Goal: Task Accomplishment & Management: Manage account settings

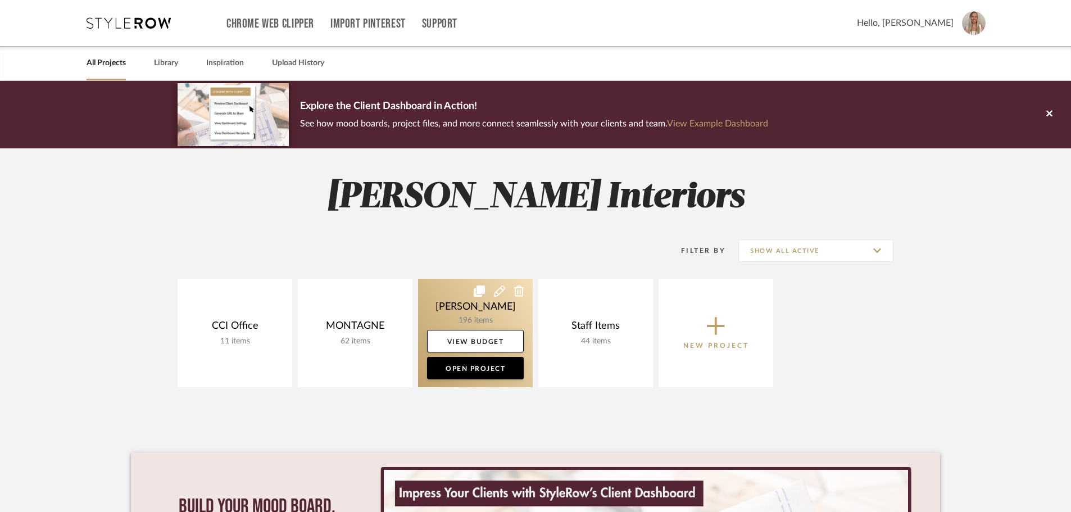
click at [482, 318] on link at bounding box center [475, 333] width 115 height 108
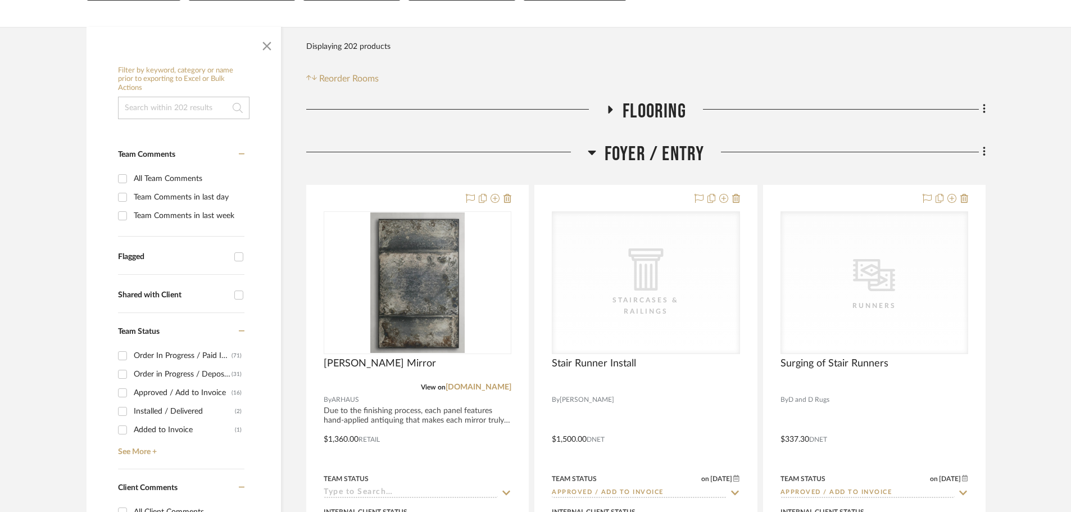
scroll to position [281, 0]
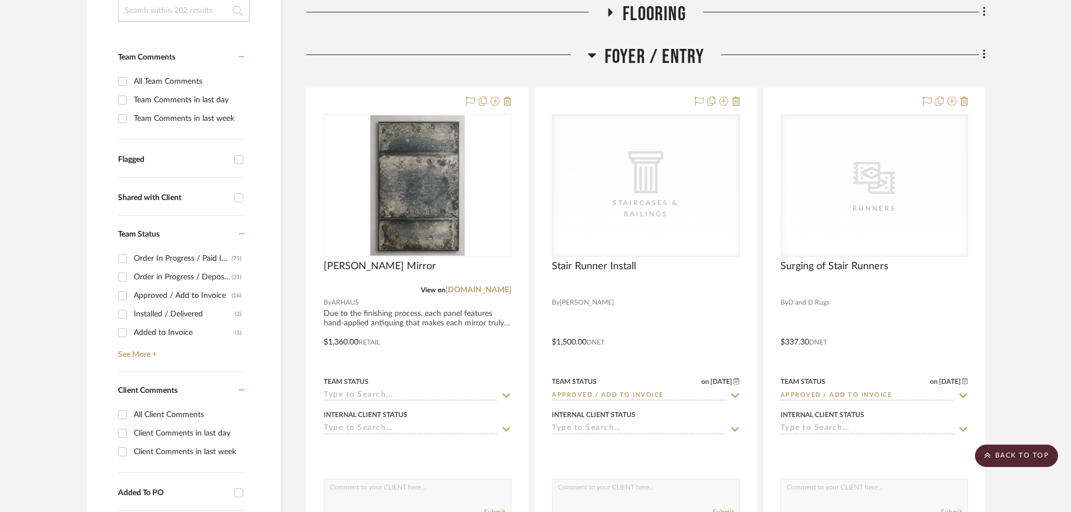
click at [589, 55] on icon at bounding box center [592, 55] width 8 height 4
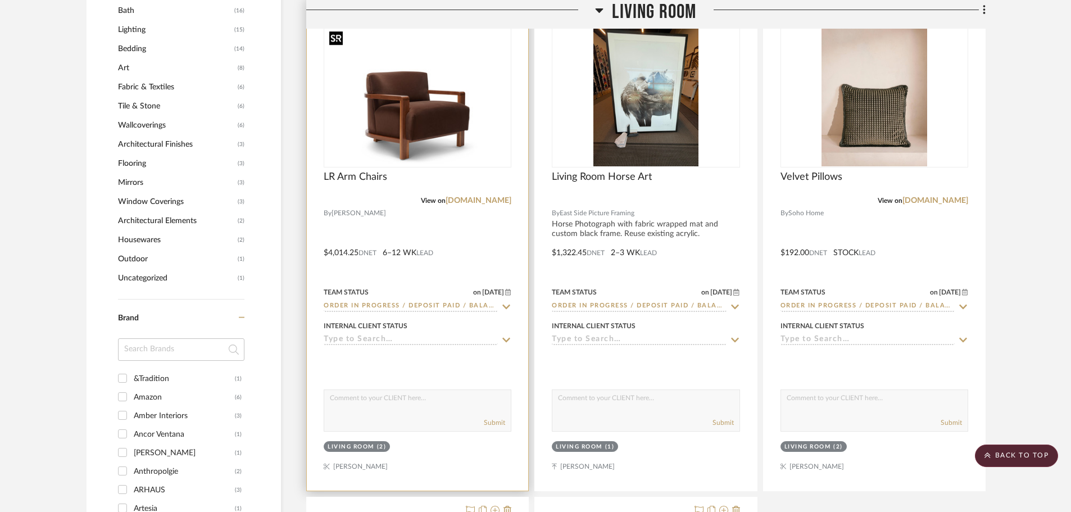
scroll to position [955, 0]
click at [355, 469] on div at bounding box center [417, 244] width 221 height 492
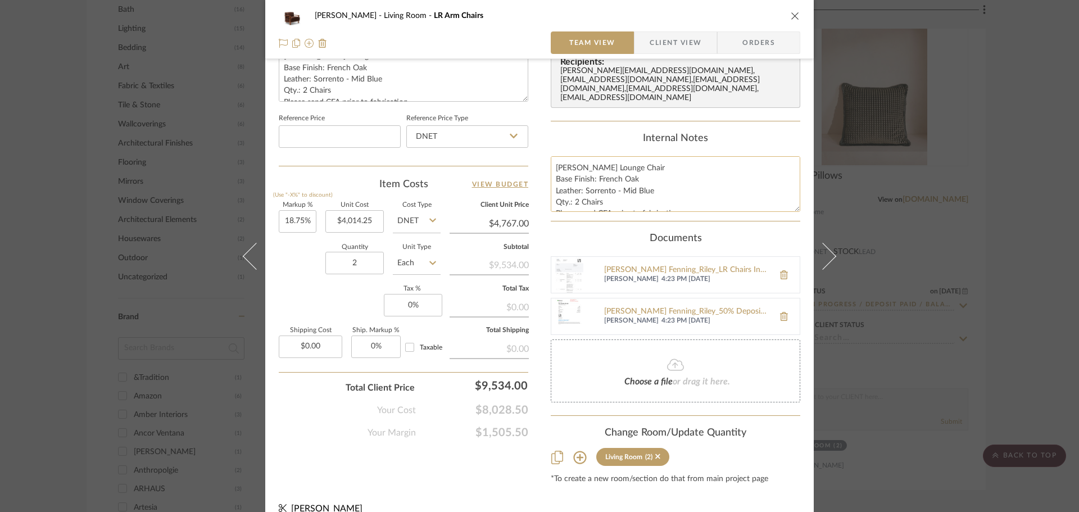
scroll to position [0, 0]
click at [1008, 203] on div "[PERSON_NAME] Living Room LR Arm Chairs Team View Client View Orders Team-Facin…" at bounding box center [539, 256] width 1079 height 512
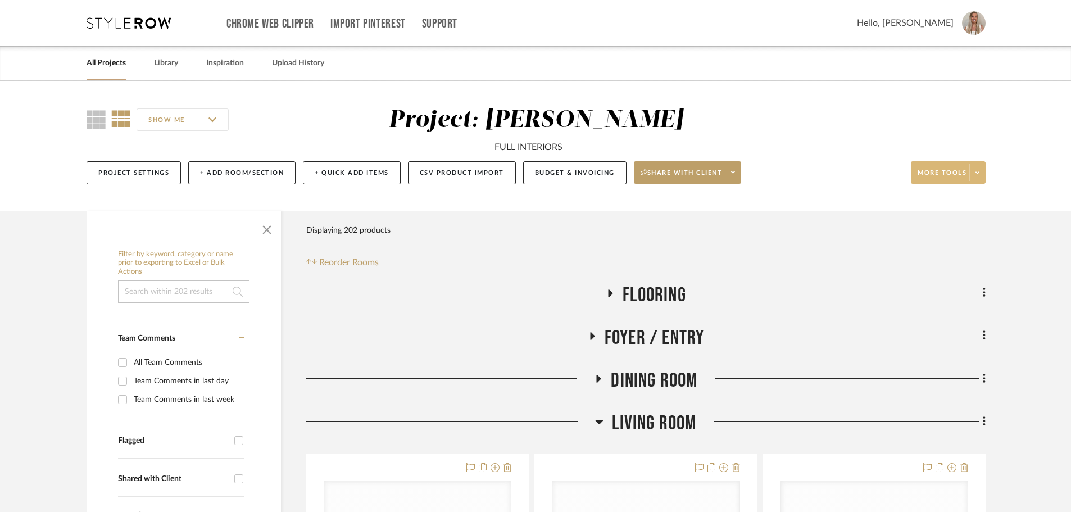
click at [979, 170] on icon at bounding box center [978, 173] width 4 height 6
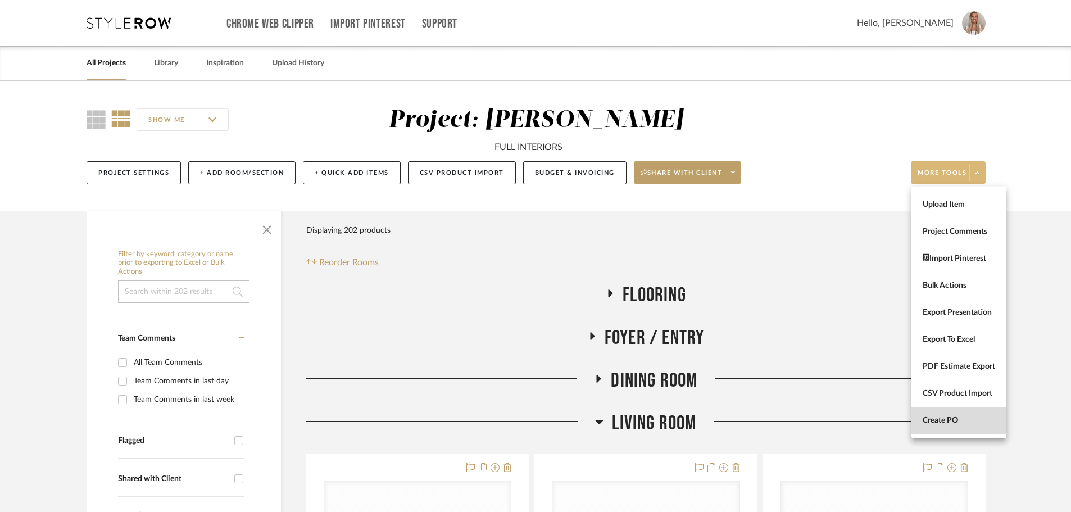
click at [949, 414] on button "Create PO" at bounding box center [959, 420] width 95 height 27
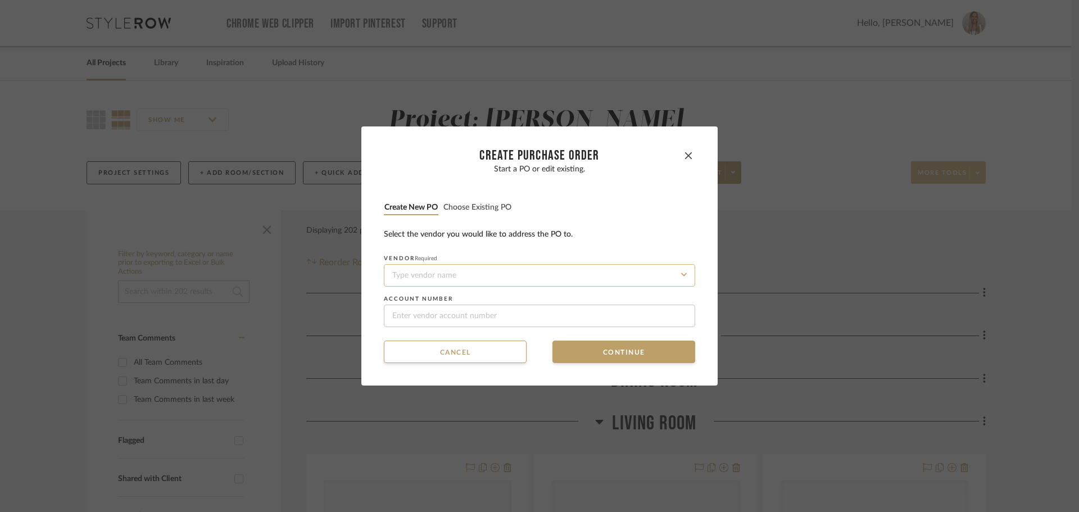
click at [497, 272] on input at bounding box center [539, 275] width 311 height 22
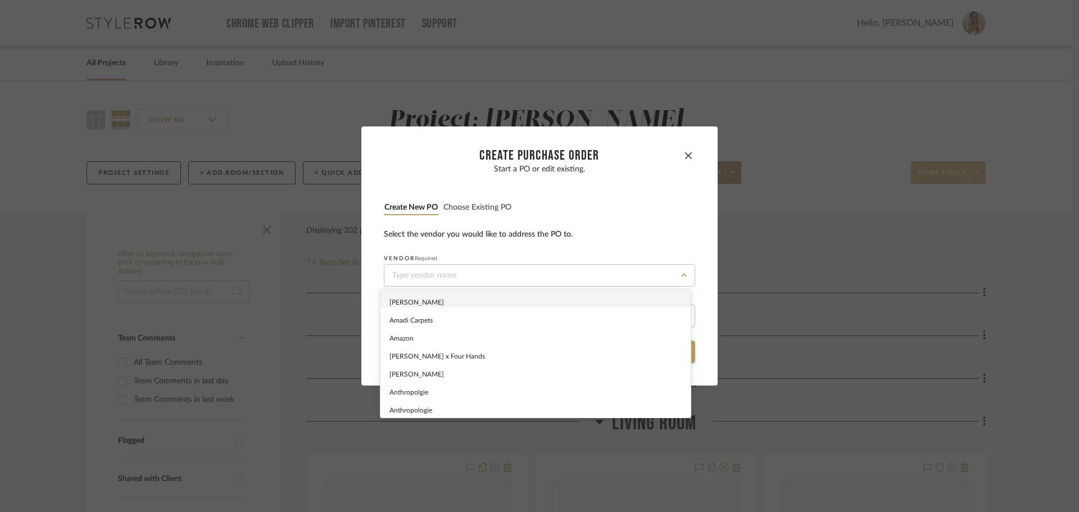
click at [472, 211] on button "Choose existing PO" at bounding box center [477, 207] width 69 height 11
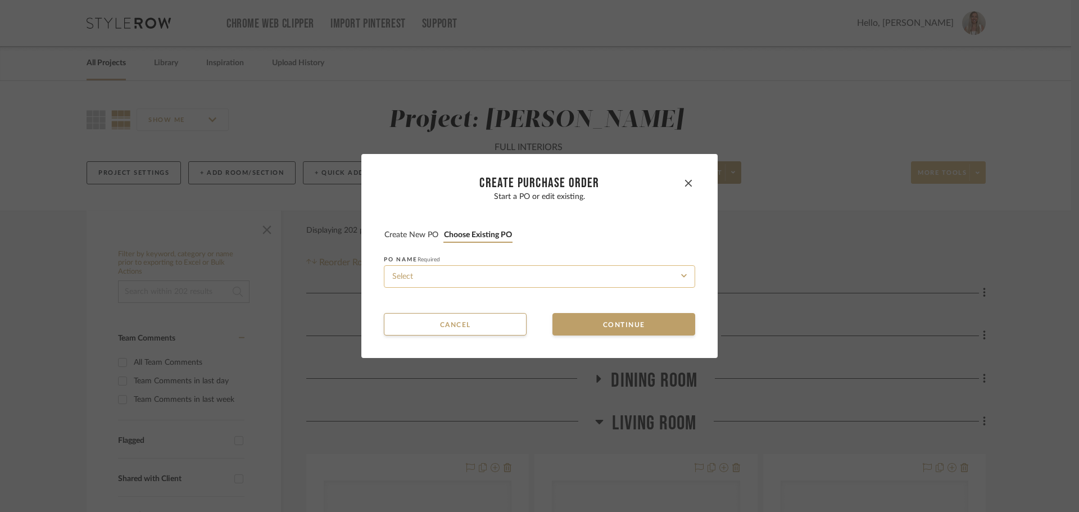
click at [479, 283] on input at bounding box center [539, 276] width 311 height 22
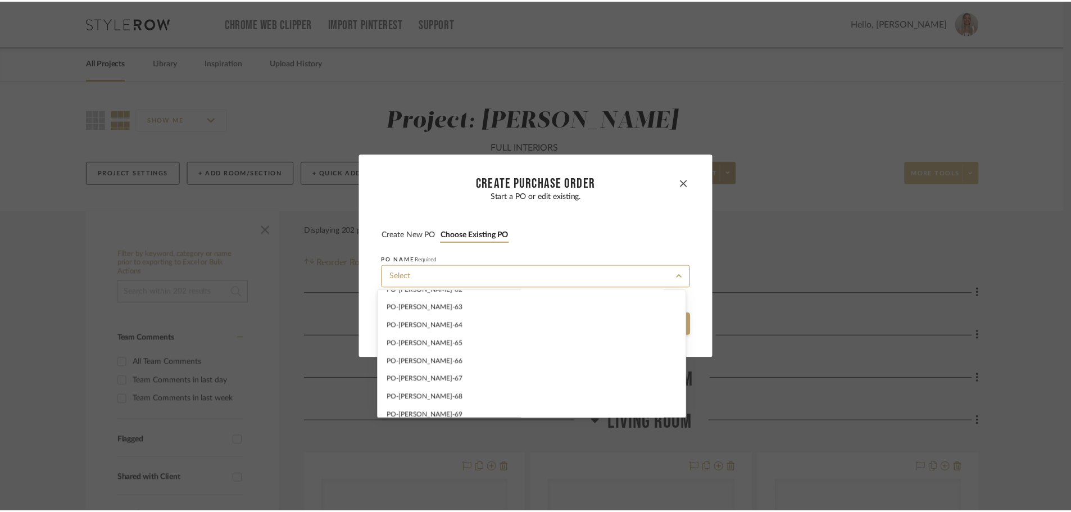
scroll to position [1113, 0]
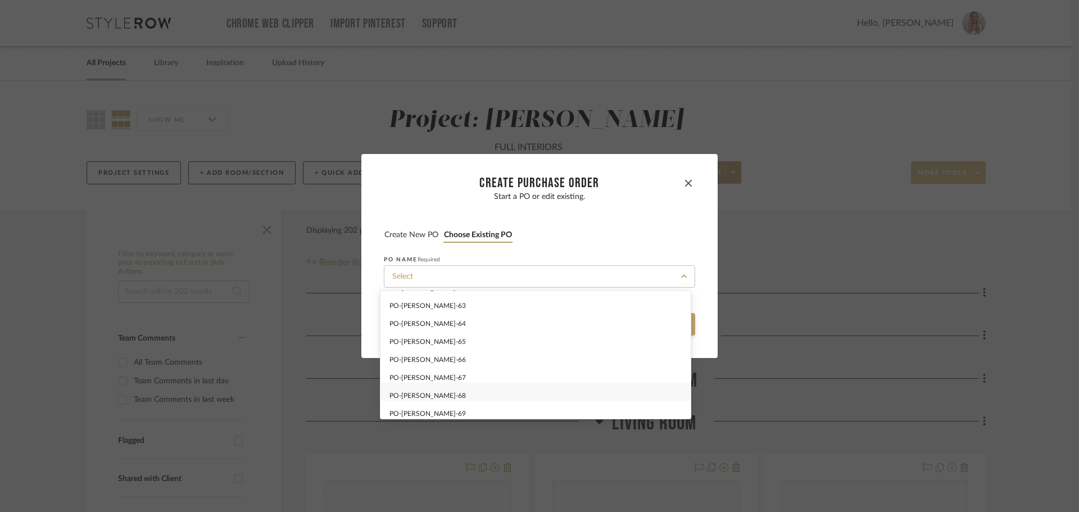
click at [454, 389] on div "PO-[PERSON_NAME]-68" at bounding box center [536, 392] width 310 height 18
type input "PO-[PERSON_NAME]-68"
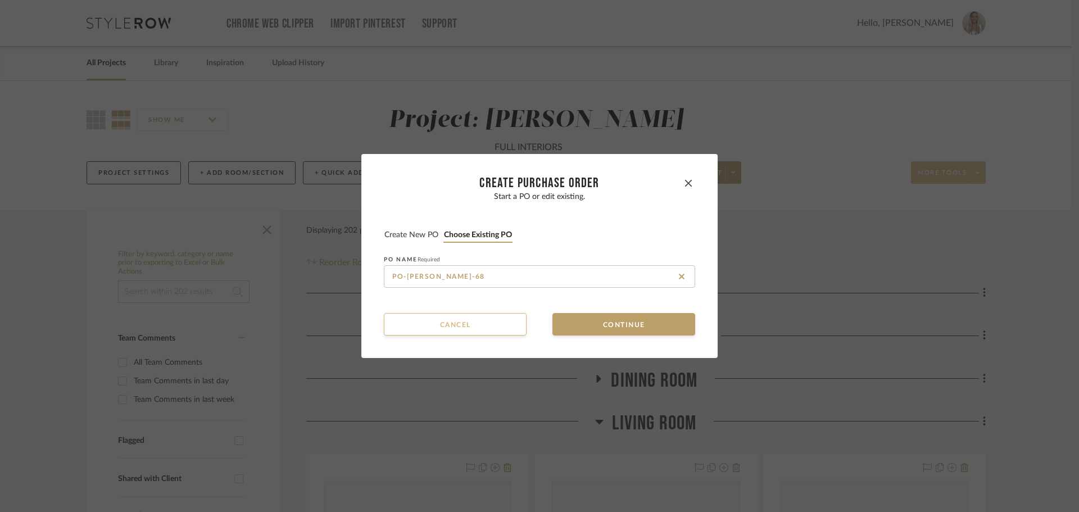
click at [471, 322] on button "Cancel" at bounding box center [455, 324] width 143 height 22
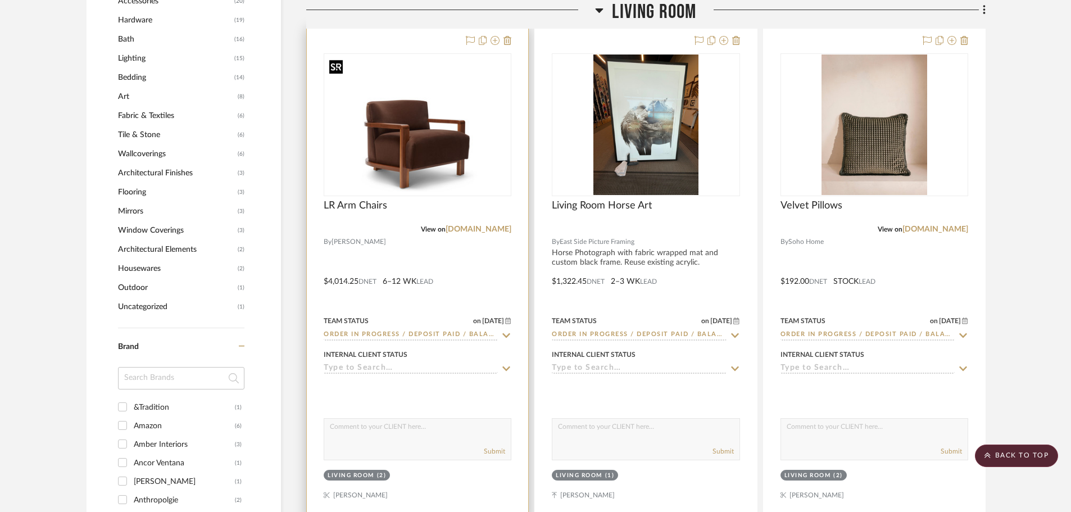
scroll to position [955, 0]
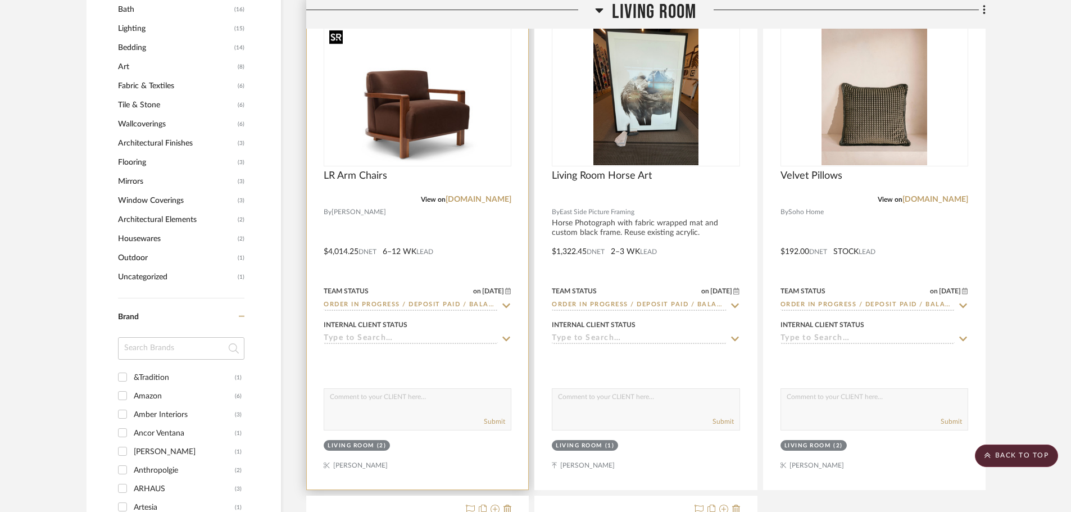
click at [414, 117] on img "0" at bounding box center [417, 94] width 185 height 139
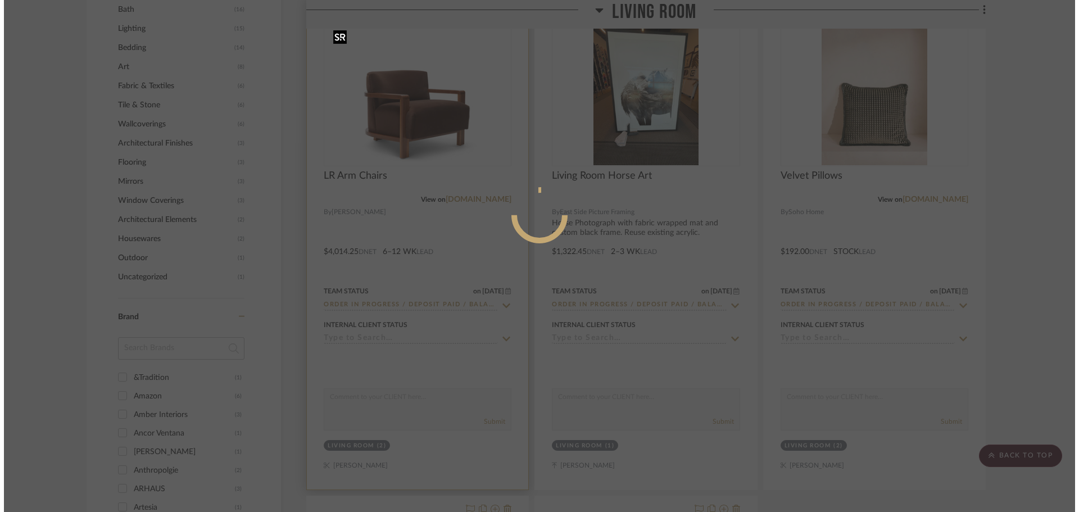
scroll to position [0, 0]
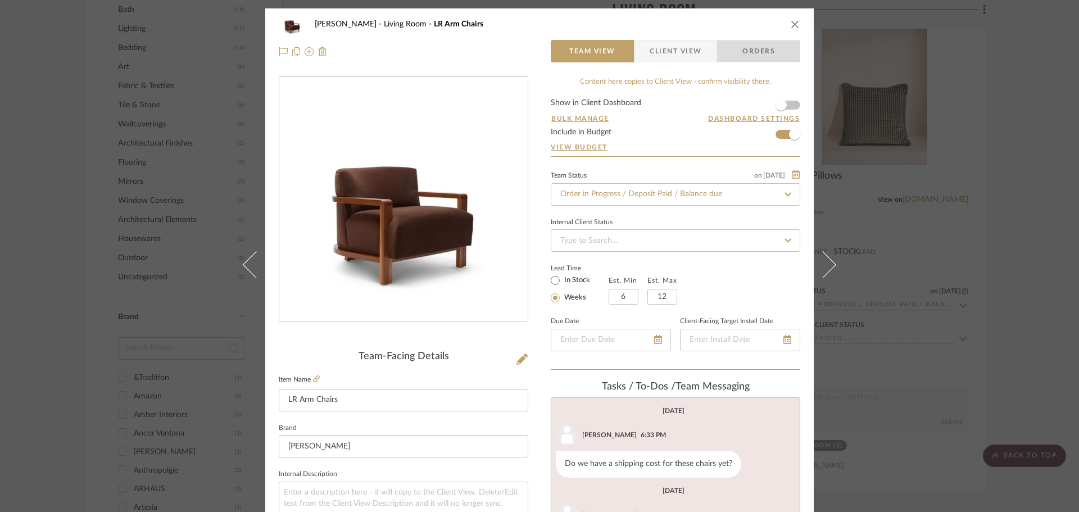
click at [746, 51] on span "Orders" at bounding box center [758, 51] width 57 height 22
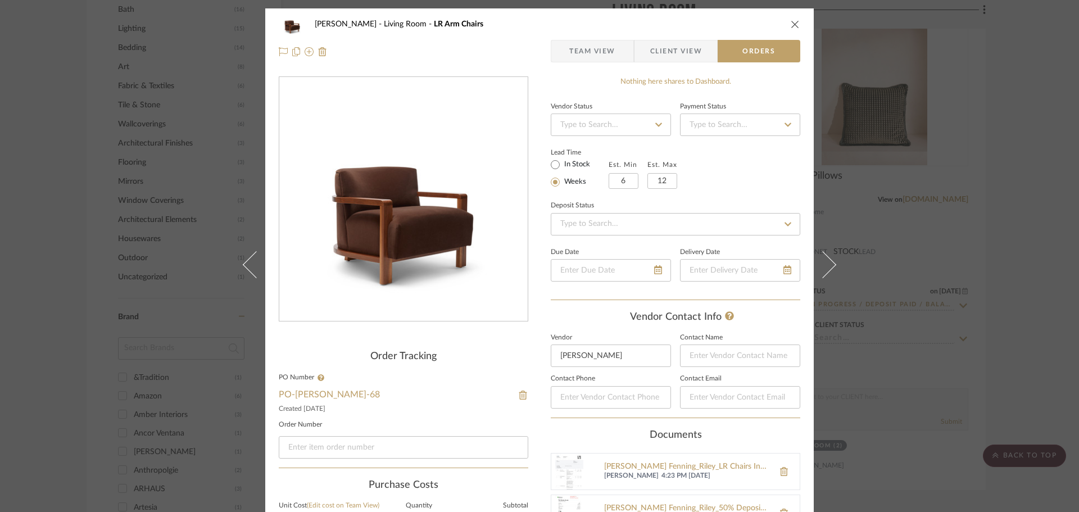
click at [587, 43] on span "Team View" at bounding box center [592, 51] width 46 height 22
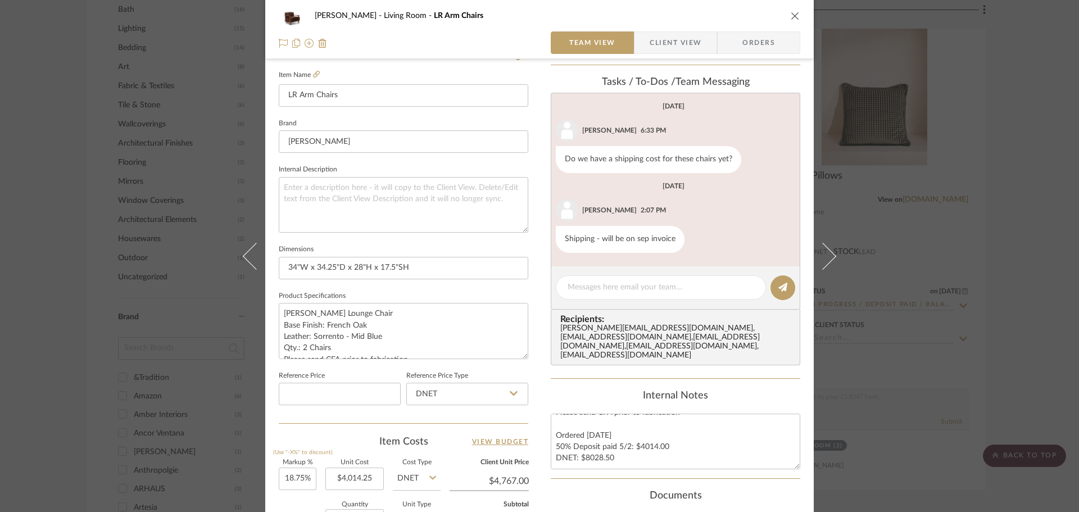
scroll to position [129, 0]
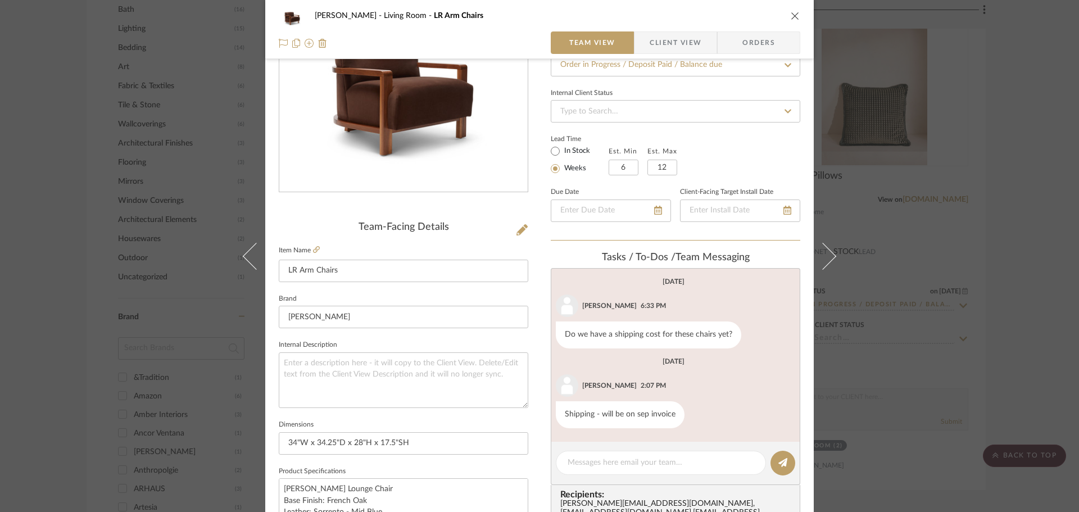
click at [87, 219] on div "[PERSON_NAME] Living Room LR Arm Chairs Team View Client View Orders Team-Facin…" at bounding box center [539, 256] width 1079 height 512
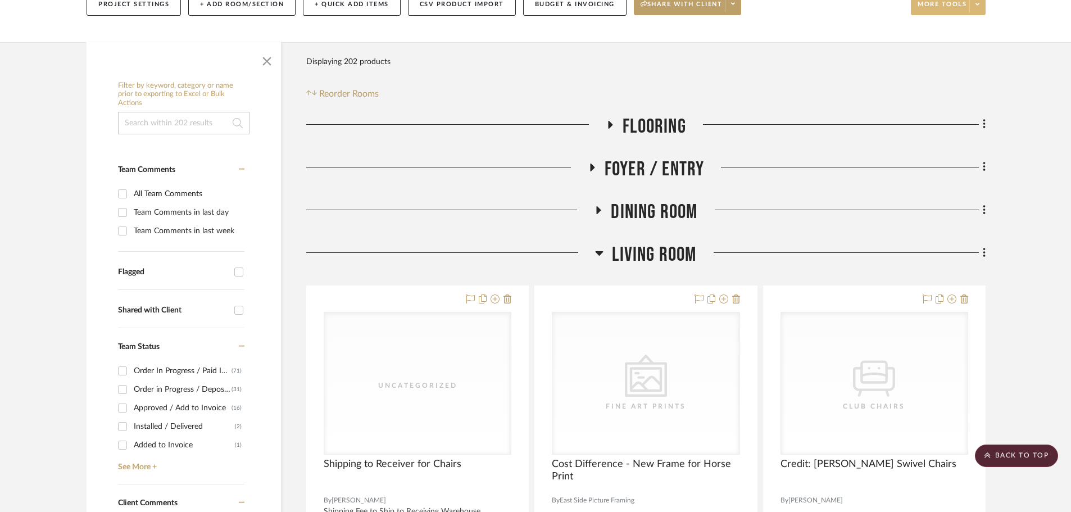
scroll to position [0, 0]
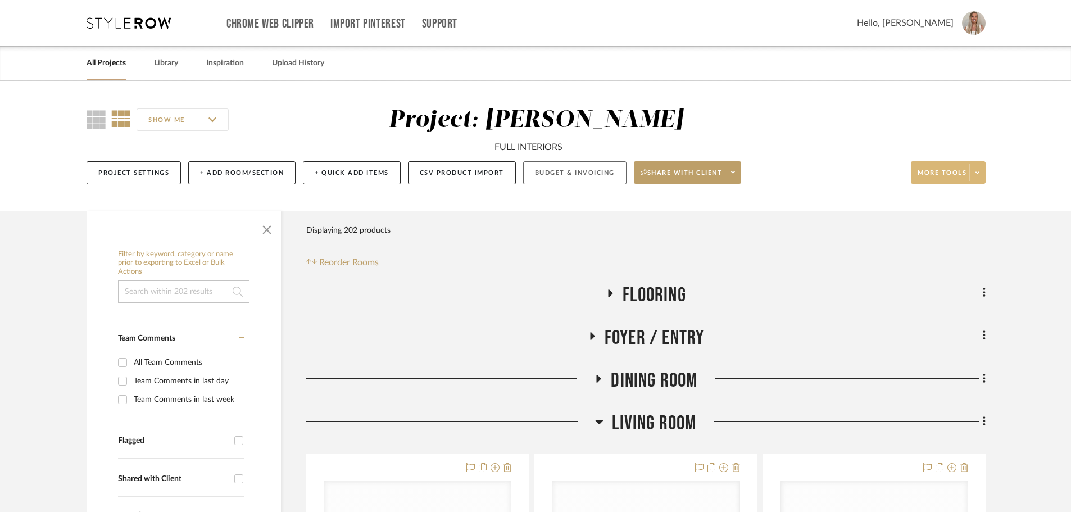
click at [560, 172] on button "Budget & Invoicing" at bounding box center [574, 172] width 103 height 23
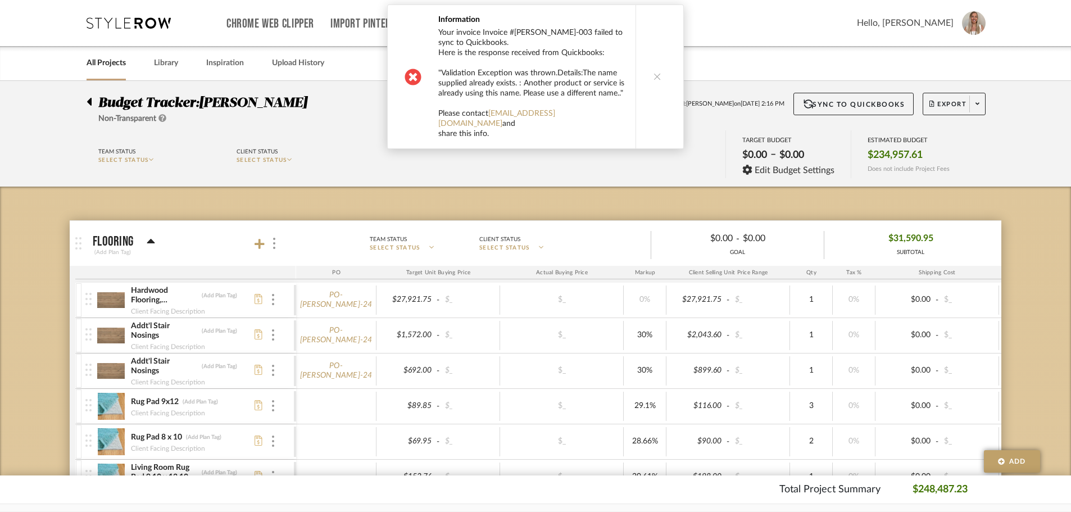
scroll to position [56, 0]
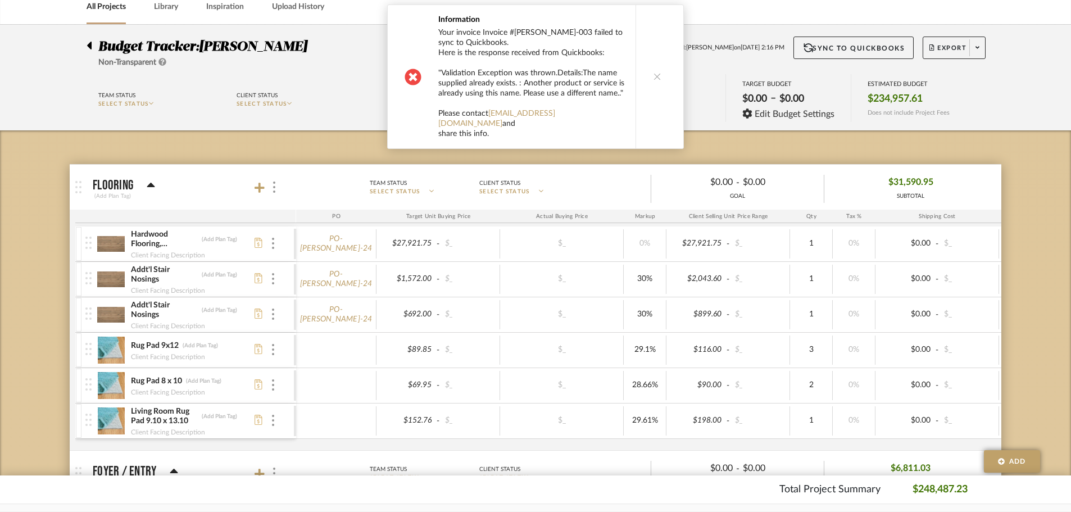
click at [667, 76] on button at bounding box center [657, 76] width 43 height 143
click at [662, 69] on button at bounding box center [657, 76] width 43 height 143
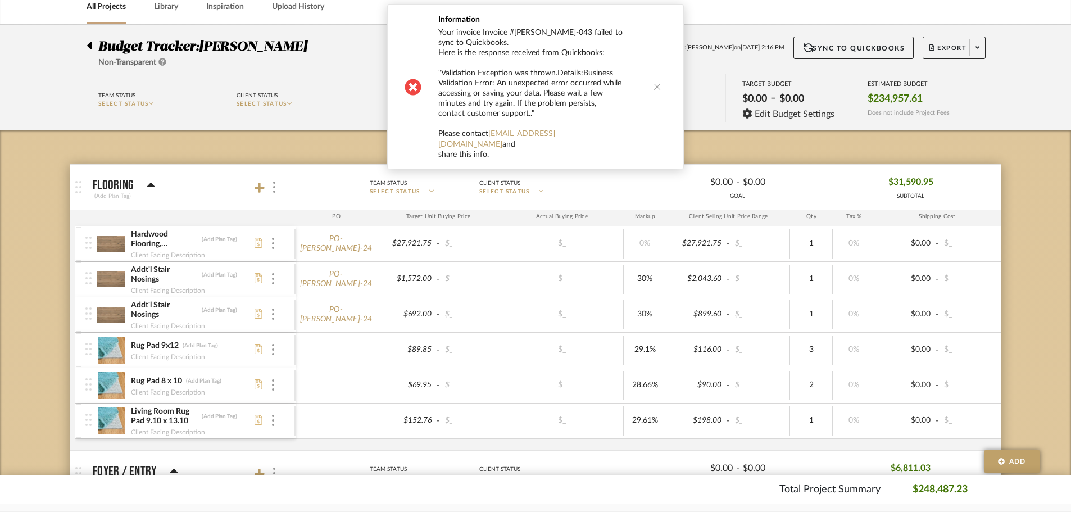
click at [662, 69] on button at bounding box center [657, 87] width 43 height 164
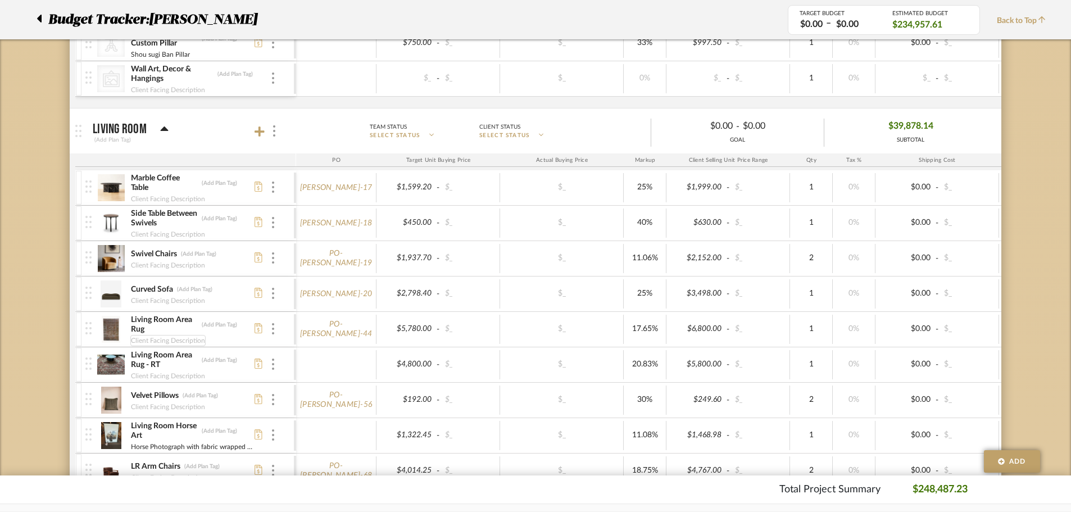
scroll to position [1201, 0]
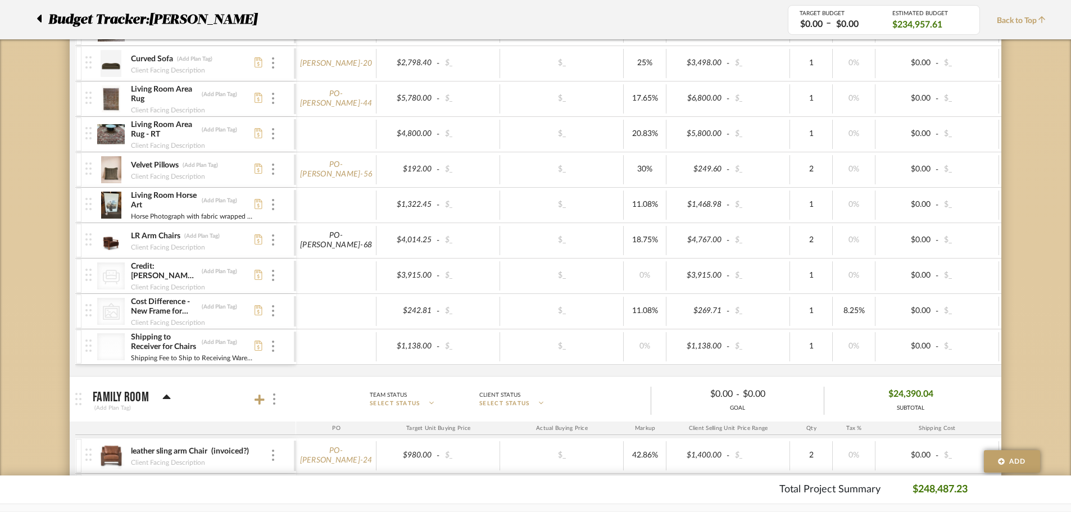
click at [336, 241] on link "PO-[PERSON_NAME]-68" at bounding box center [336, 240] width 73 height 19
